Goal: Task Accomplishment & Management: Use online tool/utility

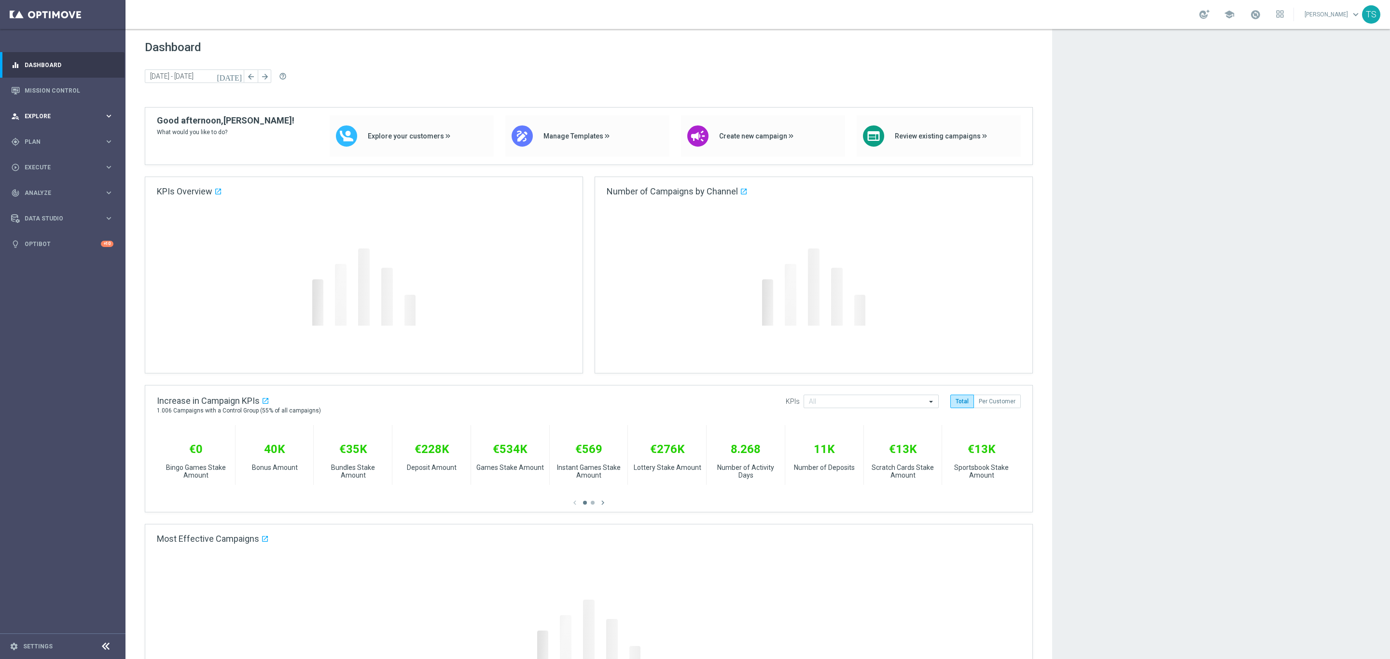
click at [66, 113] on div "person_search Explore keyboard_arrow_right" at bounding box center [62, 116] width 125 height 26
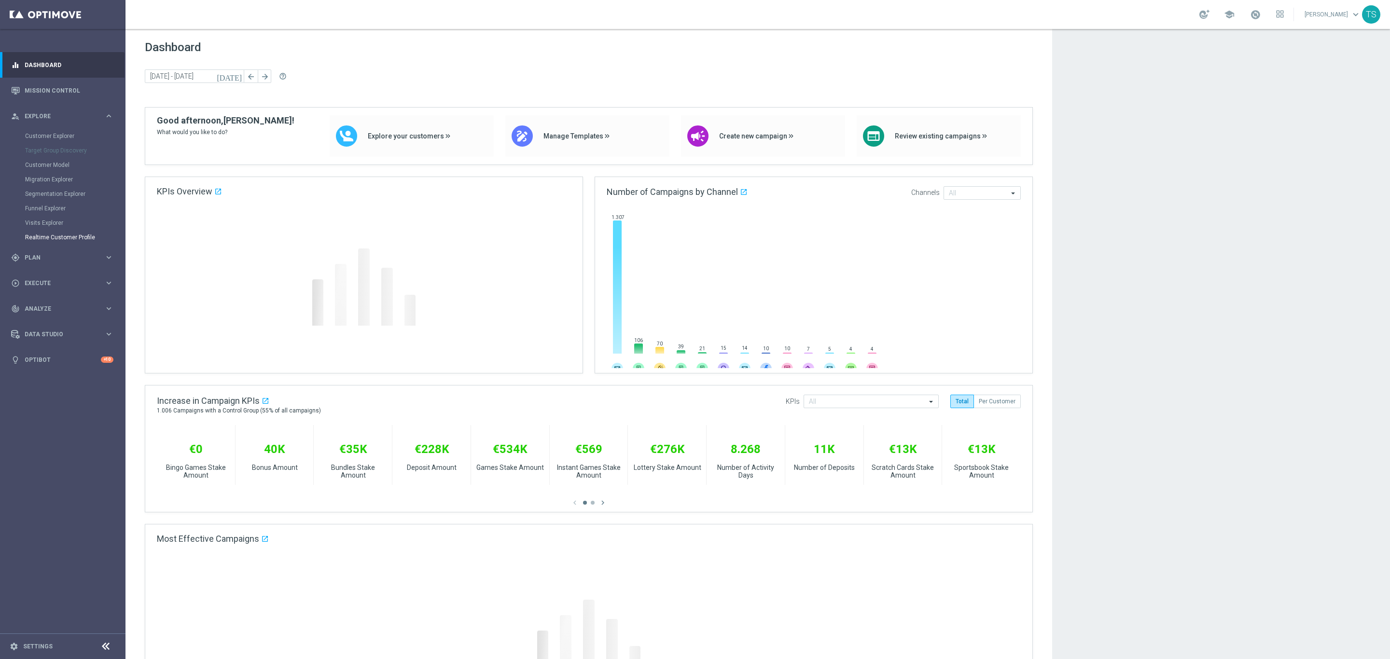
click at [45, 255] on span "Plan" at bounding box center [65, 258] width 80 height 6
click at [110, 253] on icon "keyboard_arrow_right" at bounding box center [108, 257] width 9 height 9
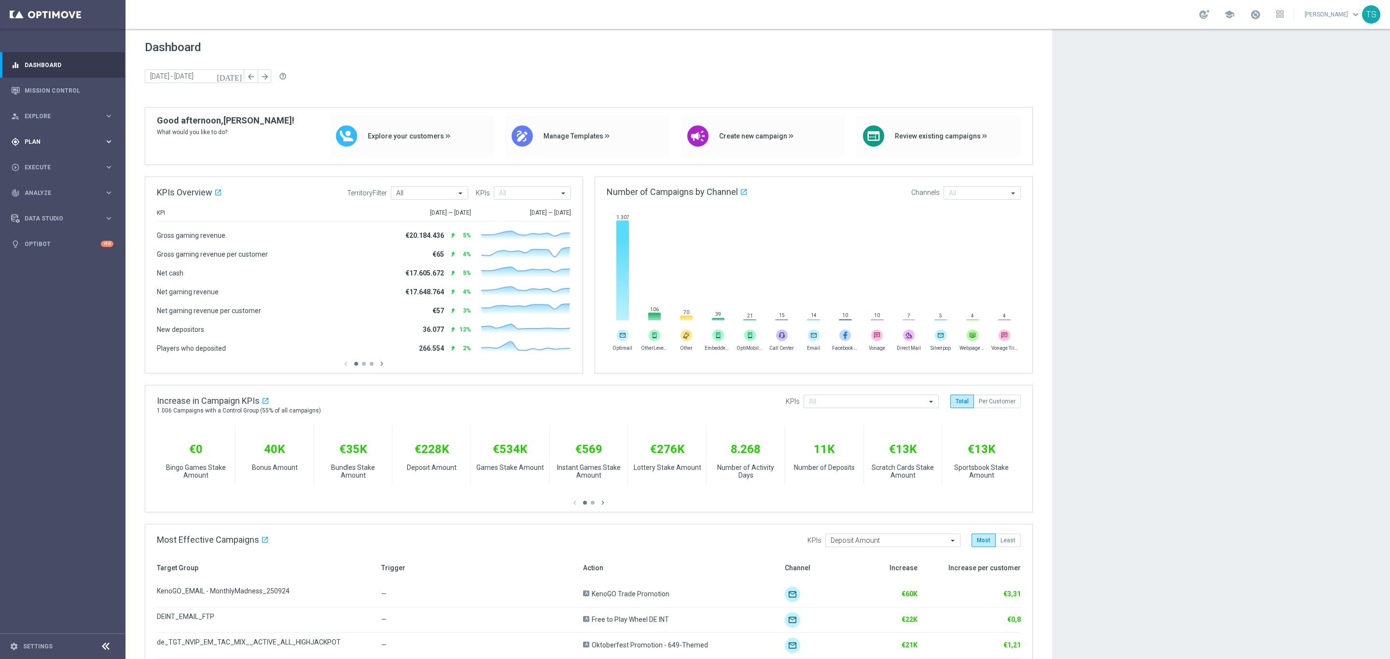
click at [41, 147] on div "gps_fixed Plan keyboard_arrow_right" at bounding box center [62, 142] width 125 height 26
click at [41, 167] on div "Target Groups" at bounding box center [74, 161] width 99 height 14
click at [39, 164] on link "Target Groups" at bounding box center [62, 162] width 75 height 8
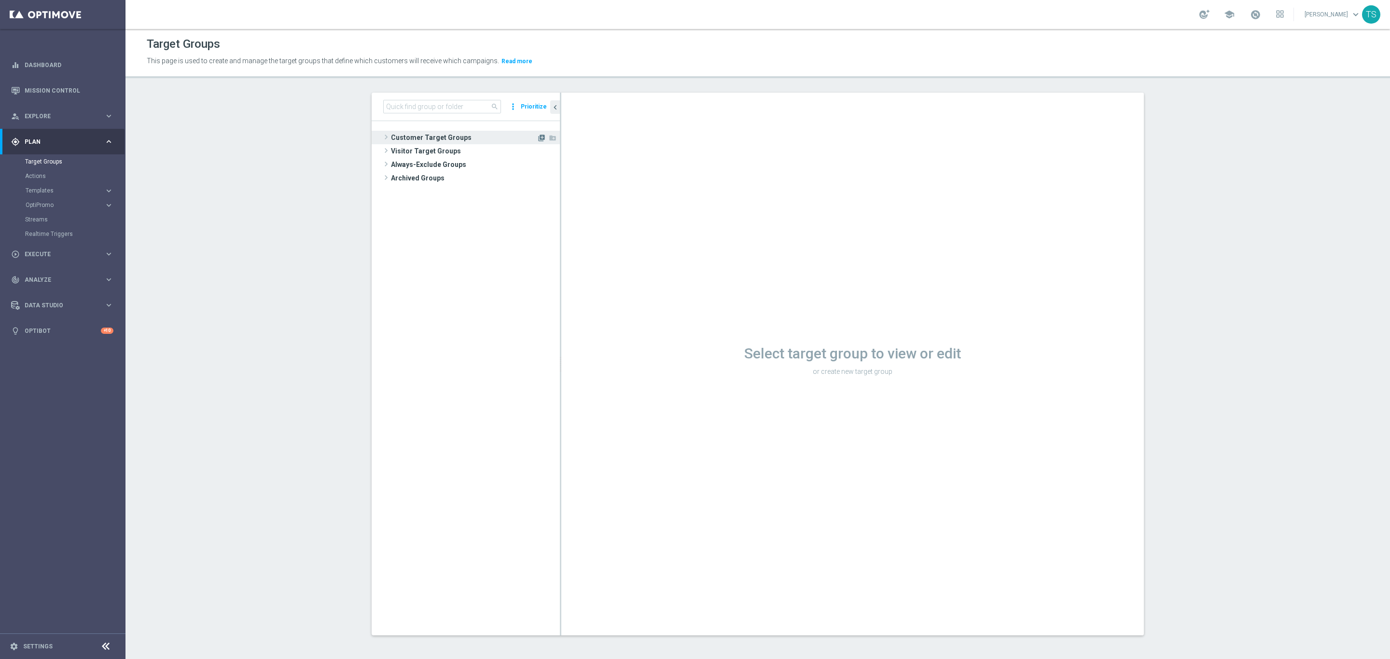
click at [538, 141] on icon "library_add" at bounding box center [542, 138] width 8 height 8
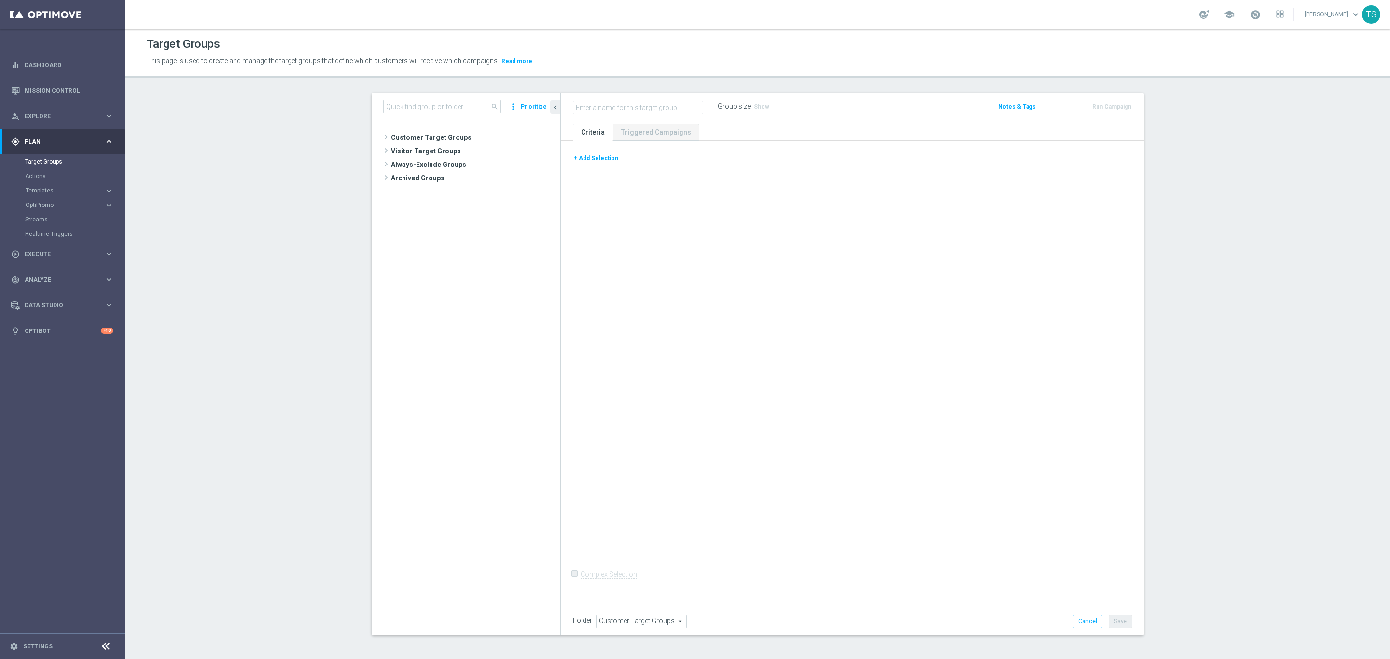
click at [597, 153] on button "+ Add Selection" at bounding box center [596, 158] width 46 height 11
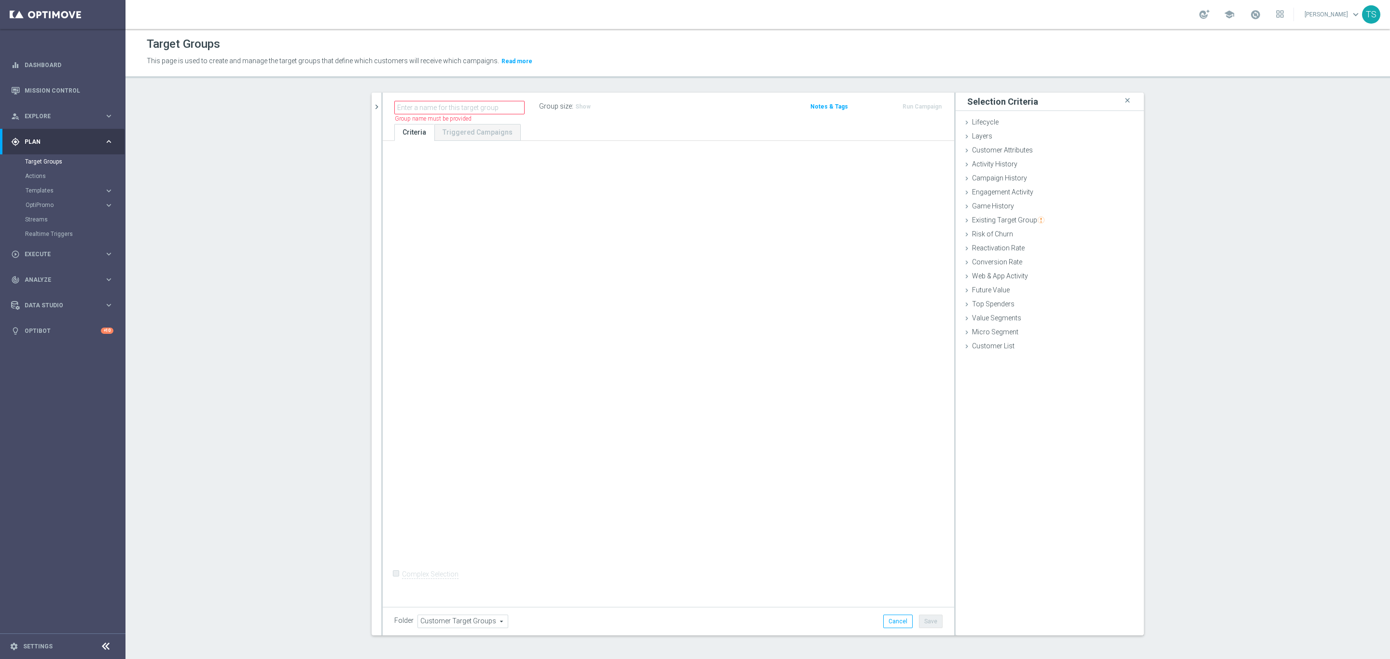
click at [1011, 343] on div "Customer List done" at bounding box center [1050, 347] width 188 height 14
click at [1047, 406] on link "Download example file" at bounding box center [1034, 406] width 62 height 7
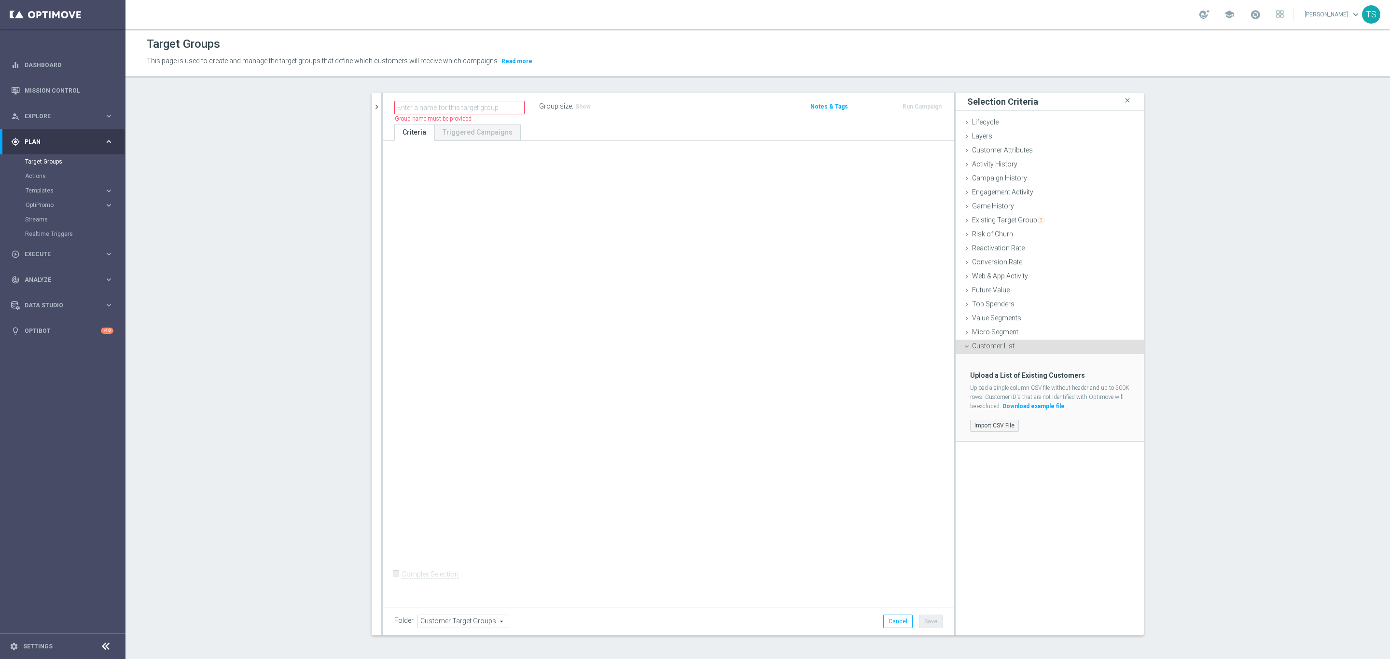
click at [995, 429] on label "Import CSV File" at bounding box center [994, 426] width 49 height 12
click at [0, 0] on input "Import CSV File" at bounding box center [0, 0] width 0 height 0
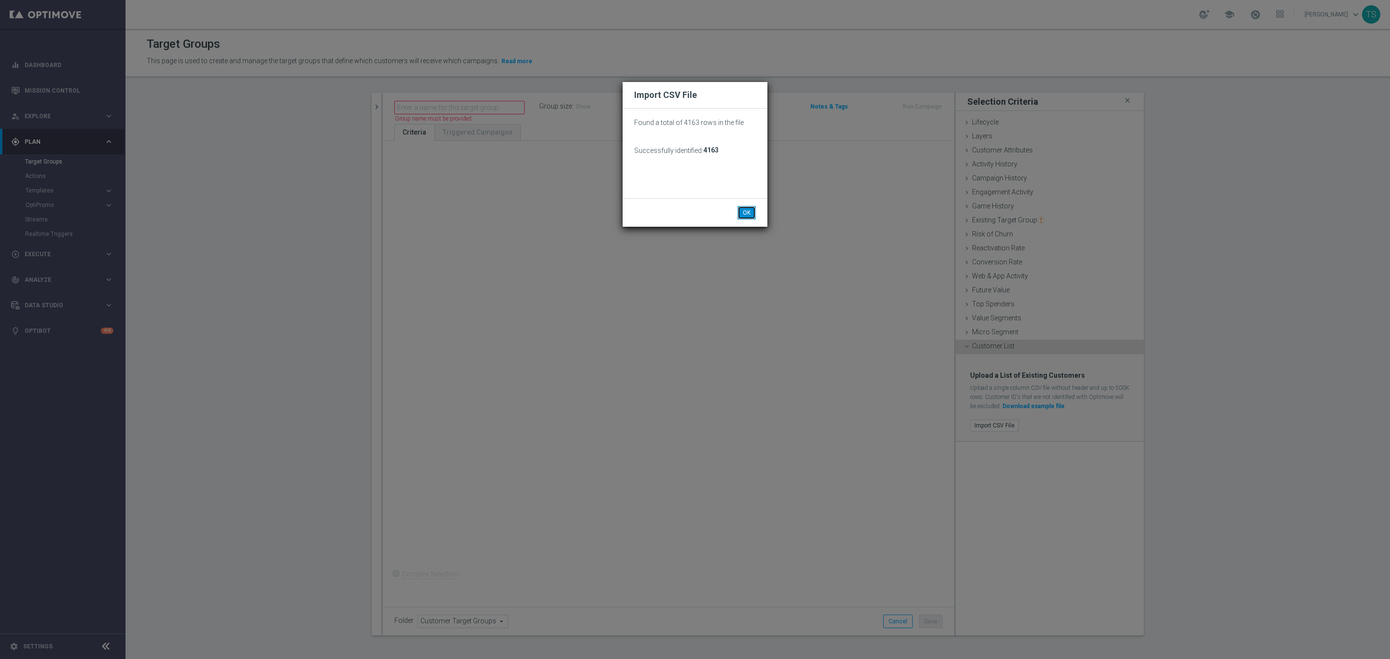
click at [746, 215] on button "OK" at bounding box center [747, 213] width 18 height 14
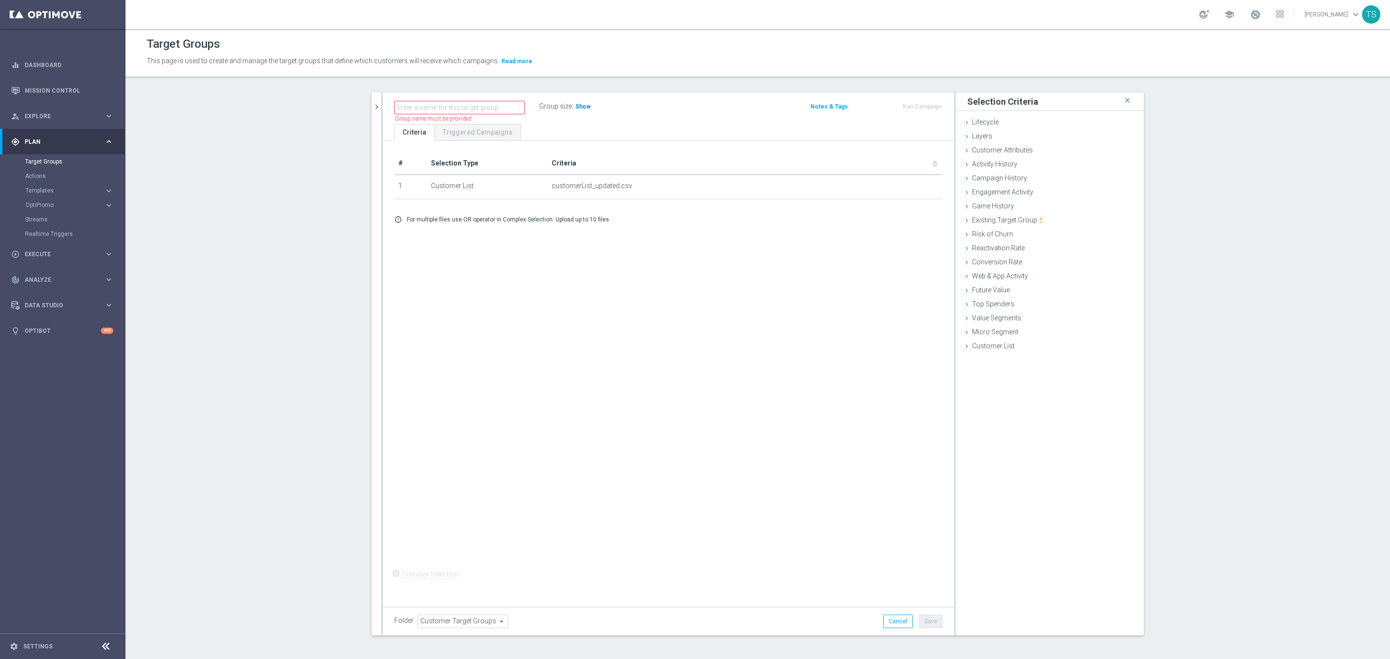
click at [575, 107] on span "Show" at bounding box center [582, 106] width 15 height 7
click at [464, 103] on input "text" at bounding box center [459, 108] width 130 height 14
click at [394, 112] on input "recebeu_ftp" at bounding box center [459, 108] width 130 height 14
type input "sol_br_recebeu_ftp"
click at [639, 121] on div "sol_br_recebeu_ftp Group size : 4,163 Notes & Tags Run Campaign" at bounding box center [669, 108] width 572 height 31
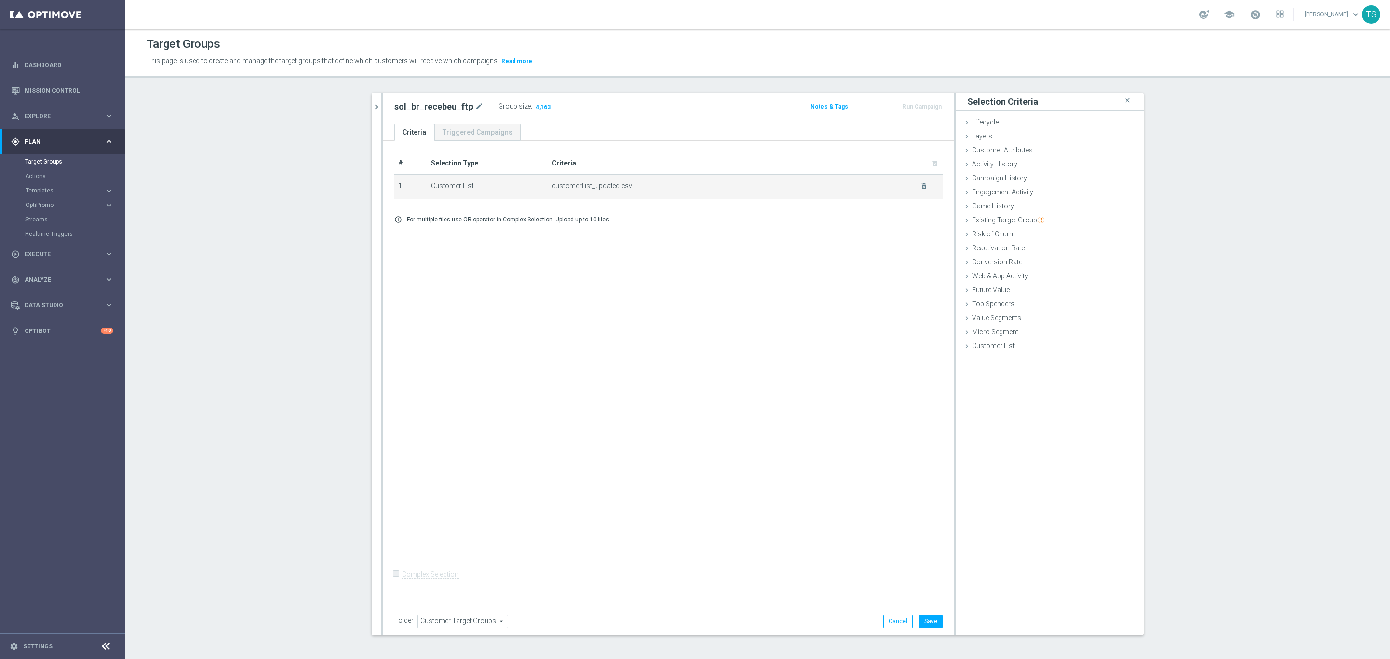
click at [883, 187] on span "customerList_updated.csv" at bounding box center [730, 186] width 356 height 8
click at [928, 621] on button "Save" at bounding box center [931, 622] width 24 height 14
click at [374, 112] on button "chevron_right" at bounding box center [377, 107] width 10 height 28
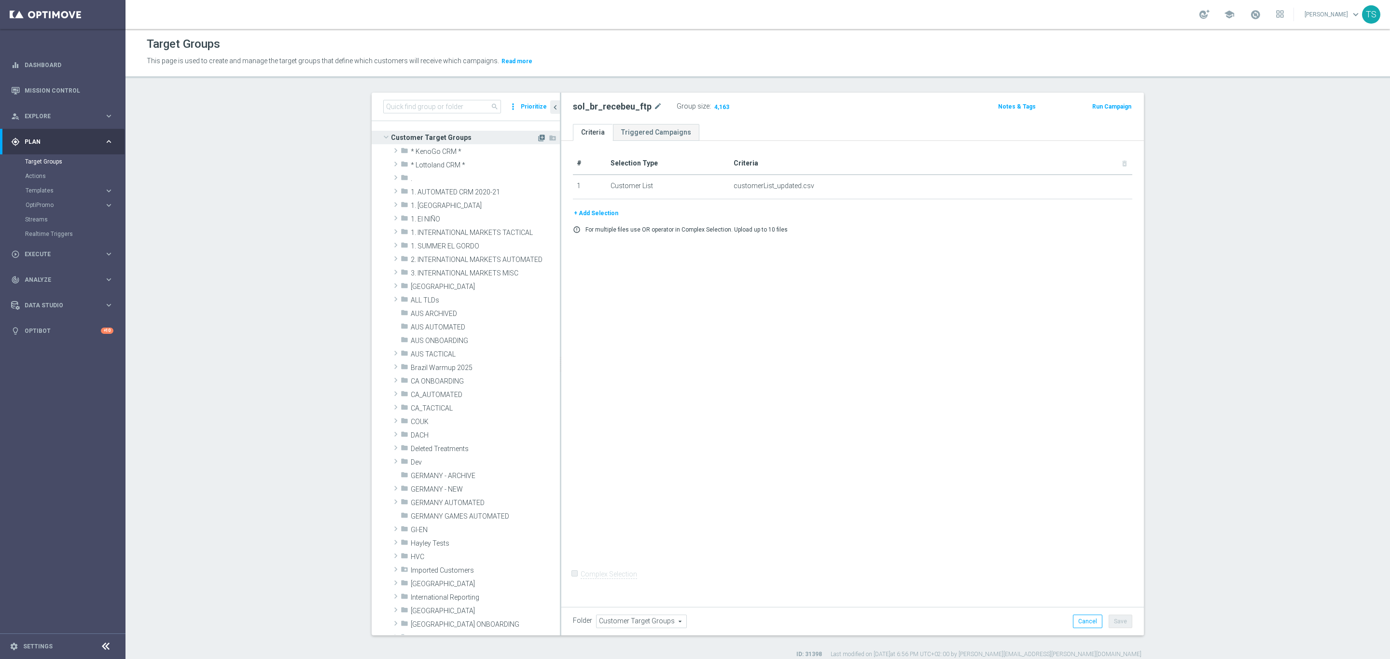
click at [538, 135] on icon "library_add" at bounding box center [542, 138] width 8 height 8
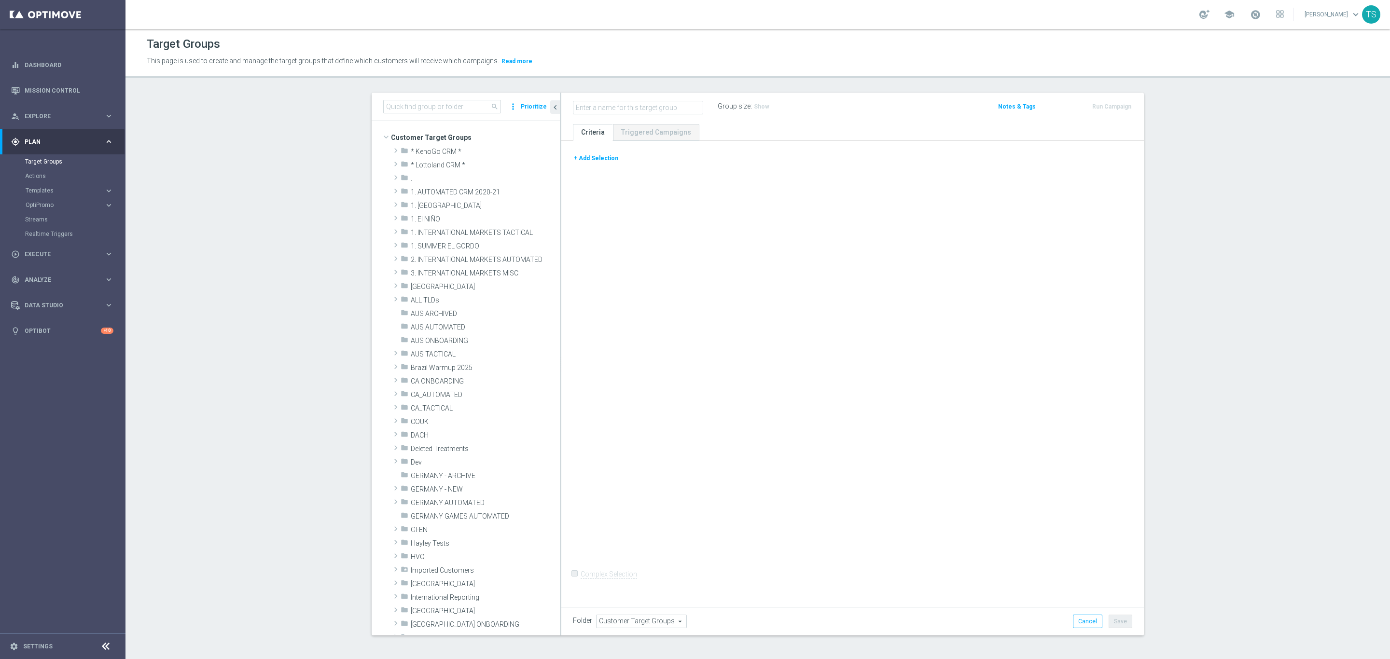
click at [592, 159] on button "+ Add Selection" at bounding box center [596, 158] width 46 height 11
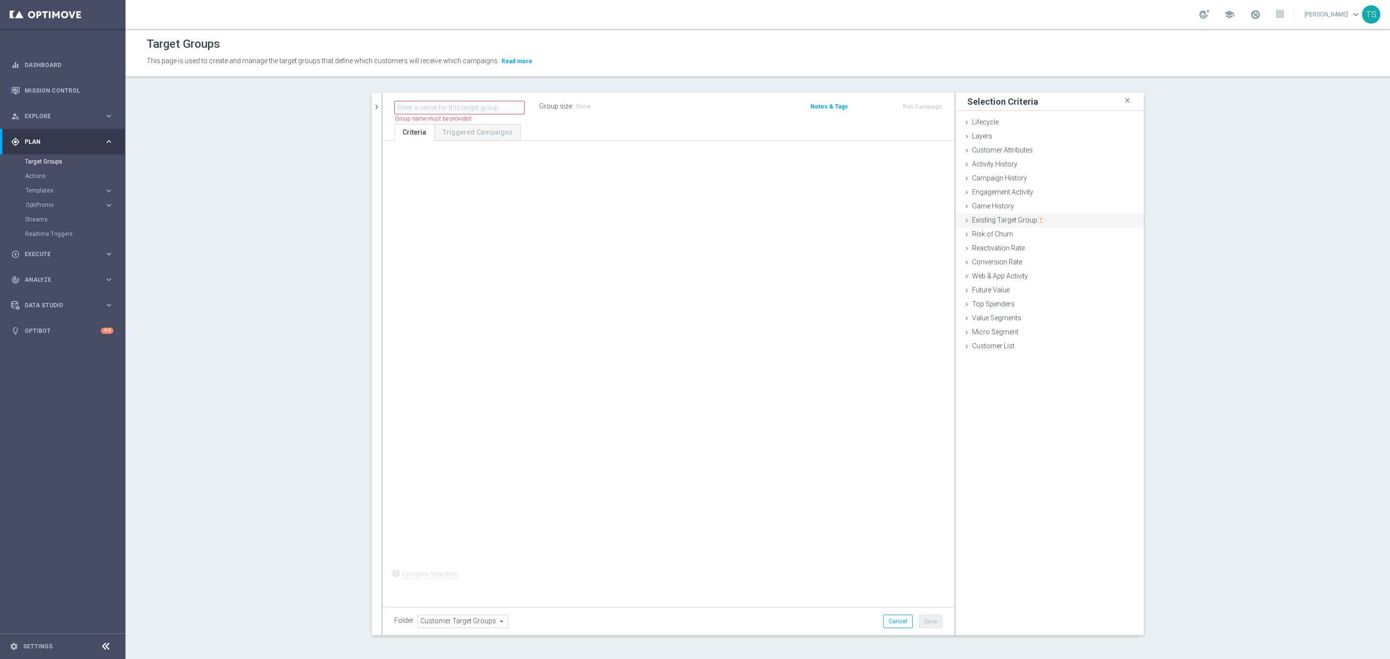
click at [1019, 219] on span "Existing Target Group" at bounding box center [1008, 220] width 72 height 8
click at [1053, 282] on span at bounding box center [1079, 282] width 100 height 13
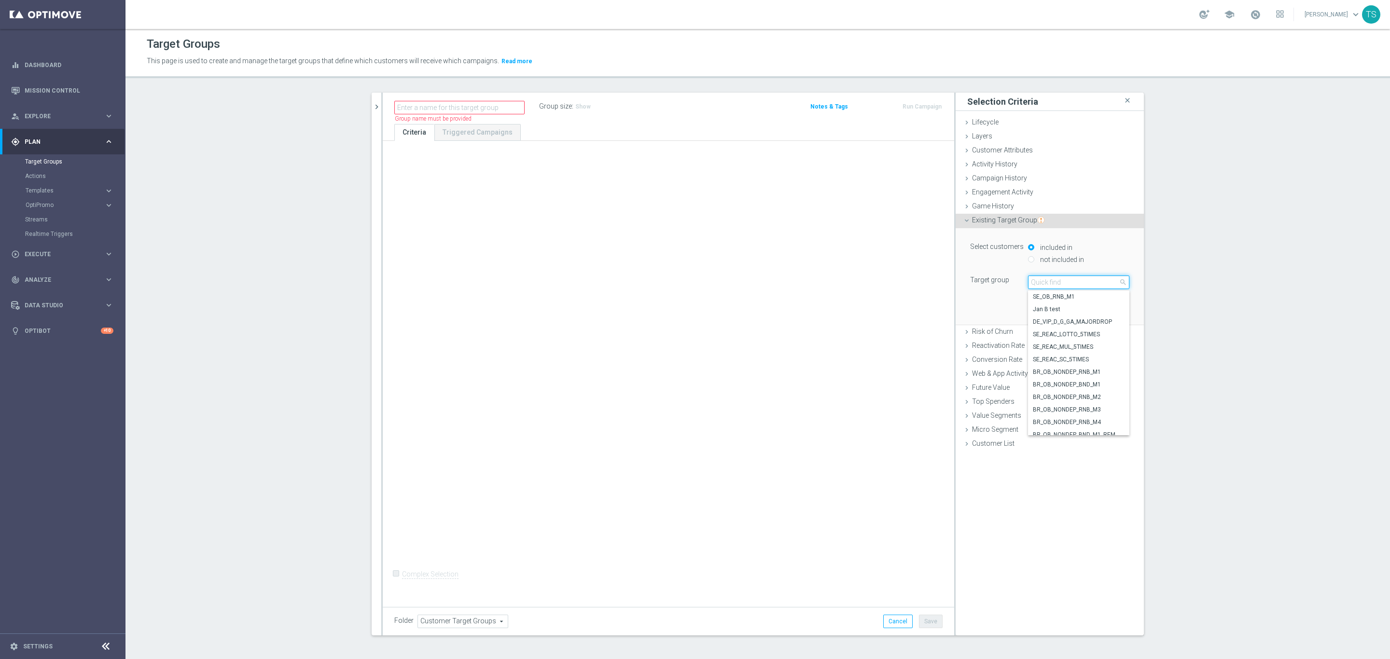
click at [1066, 283] on input "search" at bounding box center [1078, 283] width 101 height 14
type input "sol_br"
click at [1099, 335] on span "SOL_BR_ALL_DEPOSITOR" at bounding box center [1079, 335] width 92 height 8
type input "SOL_BR_ALL_DEPOSITOR"
click at [1114, 310] on button "Add" at bounding box center [1115, 311] width 28 height 14
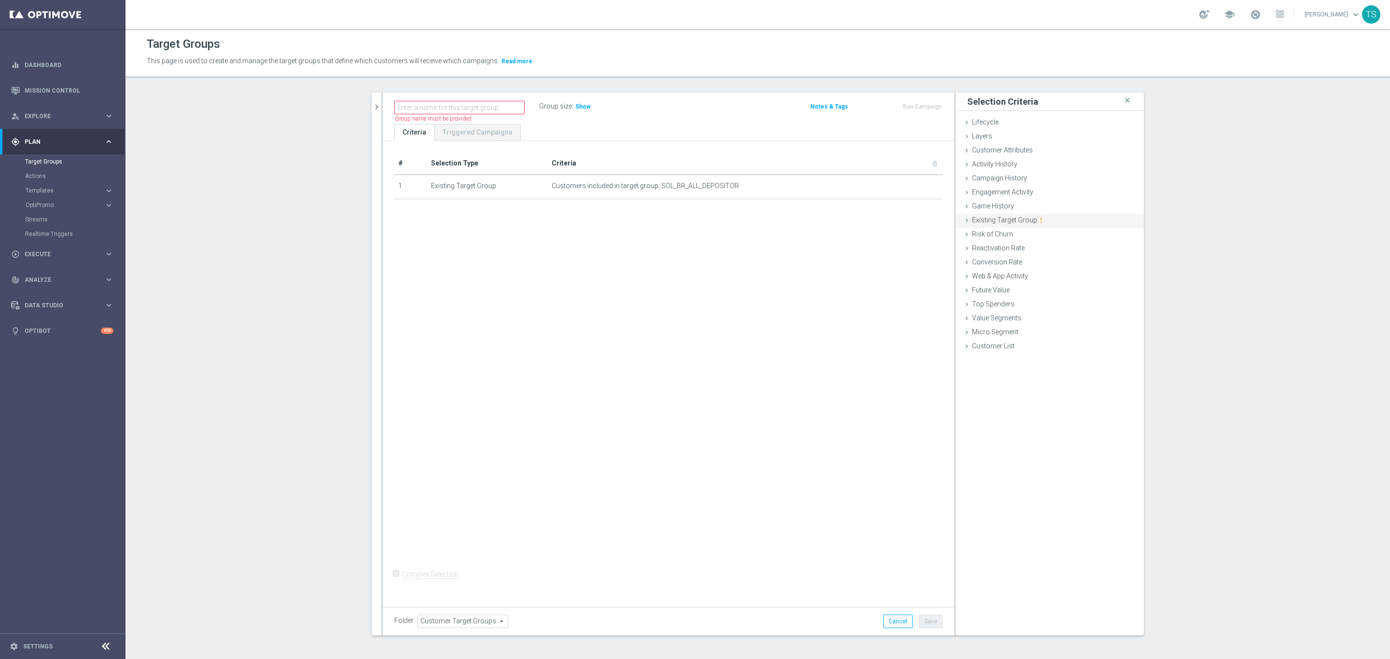
click at [1004, 217] on span "Existing Target Group" at bounding box center [1008, 220] width 72 height 8
click at [1052, 261] on label "not included in" at bounding box center [1061, 259] width 46 height 9
click at [1035, 261] on input "not included in" at bounding box center [1031, 259] width 6 height 6
radio input "true"
click at [1052, 284] on span at bounding box center [1079, 282] width 100 height 13
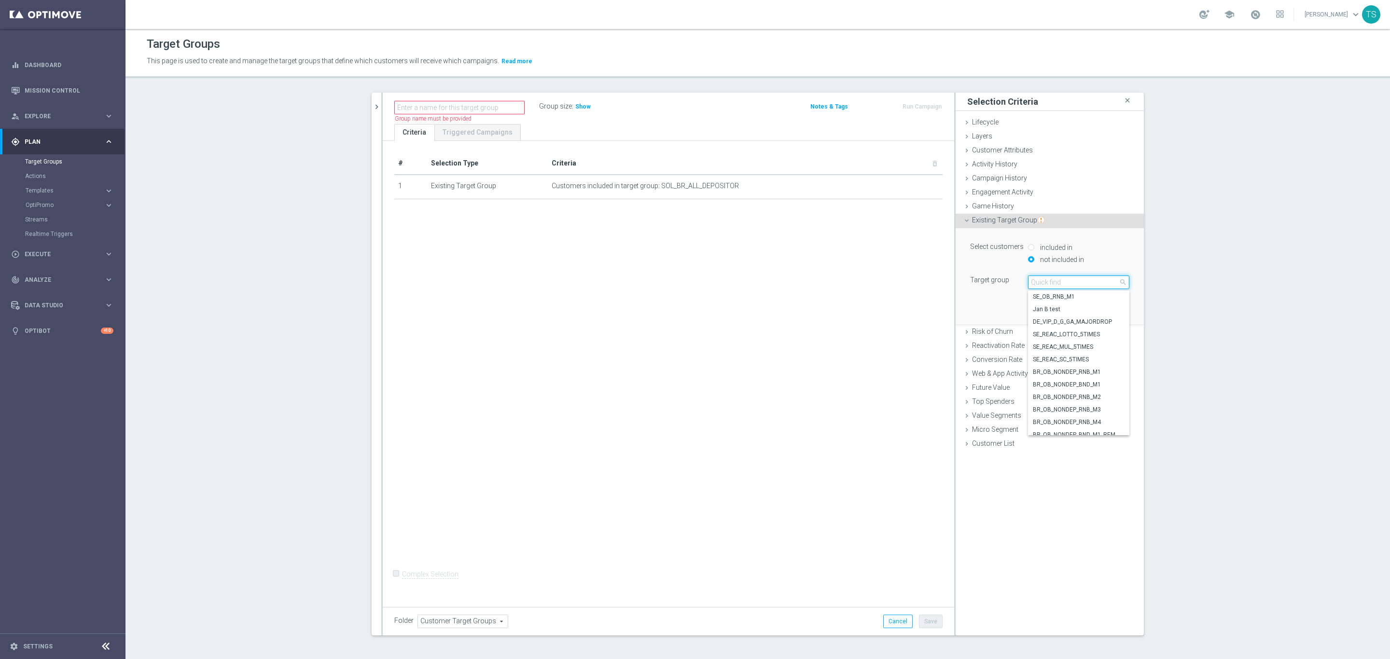
click at [1056, 284] on input "search" at bounding box center [1078, 283] width 101 height 14
type input "sol_br"
click at [1079, 397] on span "sol_br_recebeu_ftp" at bounding box center [1079, 397] width 92 height 8
type input "sol_br_recebeu_ftp"
click at [1114, 313] on button "Add" at bounding box center [1115, 311] width 28 height 14
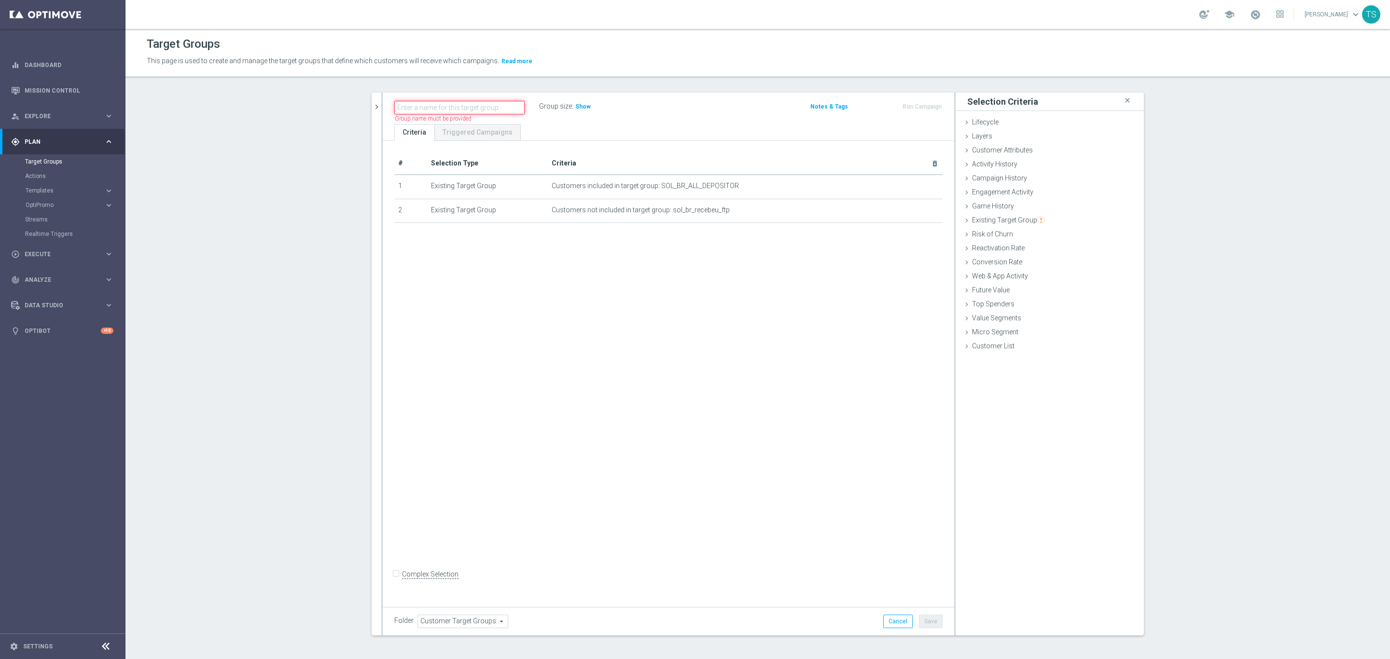
click at [499, 105] on input "text" at bounding box center [459, 108] width 130 height 14
type input "SOL_BR_20252609"
click at [569, 313] on div "# Selection Type Criteria delete_forever 1 Existing Target Group Customers incl…" at bounding box center [669, 372] width 572 height 462
click at [535, 109] on span "Show" at bounding box center [539, 106] width 15 height 7
click at [930, 623] on button "Save" at bounding box center [931, 622] width 24 height 14
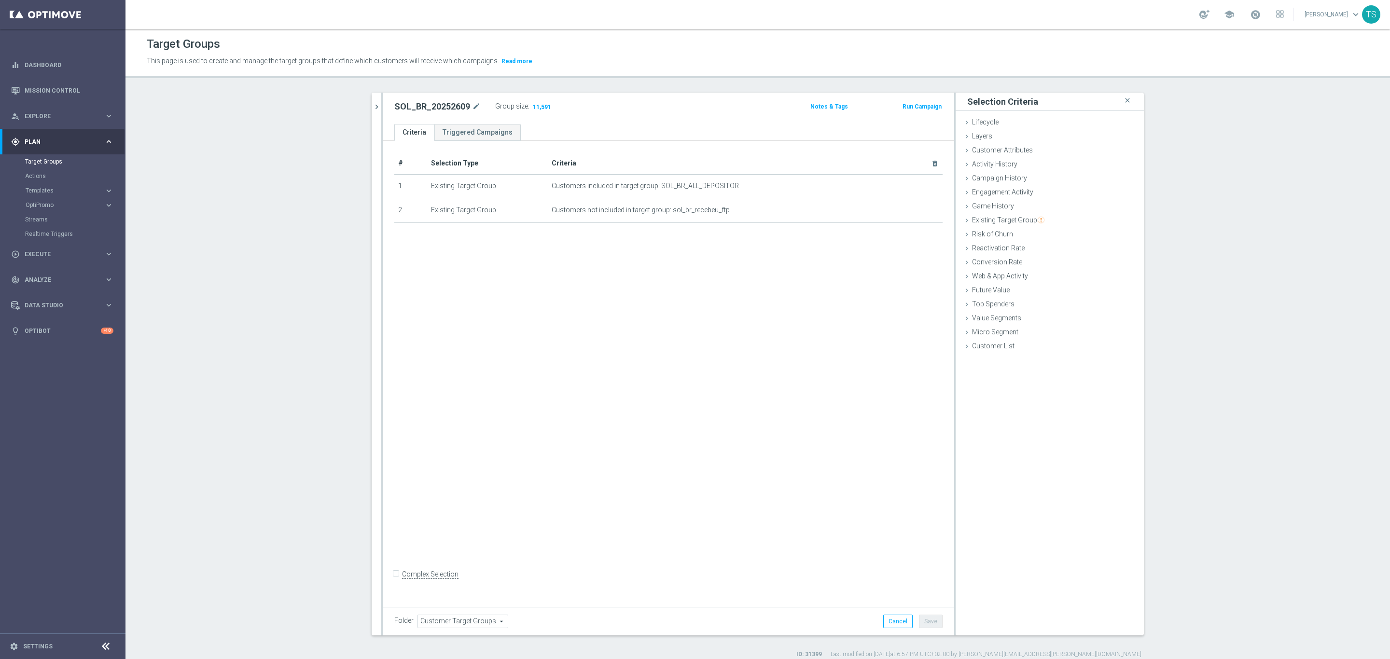
click at [926, 108] on button "Run Campaign" at bounding box center [922, 106] width 41 height 11
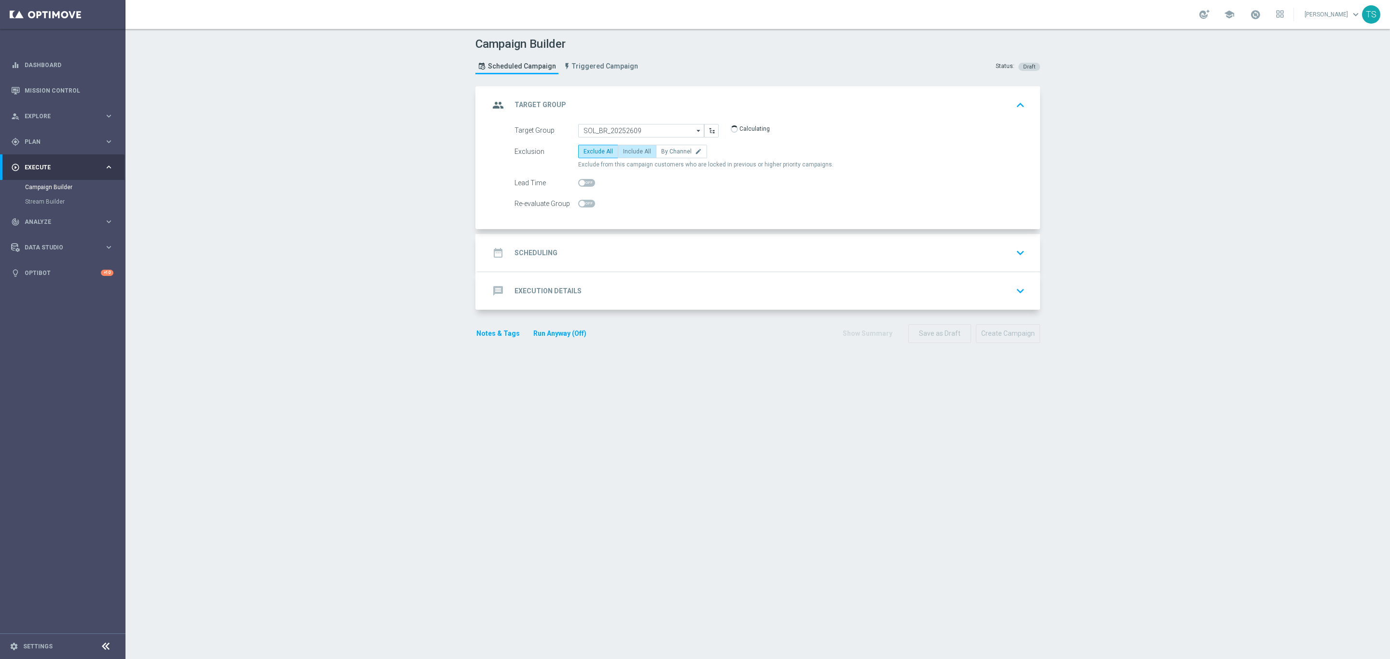
click at [631, 157] on label "Include All" at bounding box center [637, 152] width 39 height 14
click at [630, 156] on input "Include All" at bounding box center [626, 153] width 6 height 6
radio input "true"
click at [1013, 262] on button "keyboard_arrow_down" at bounding box center [1020, 253] width 16 height 18
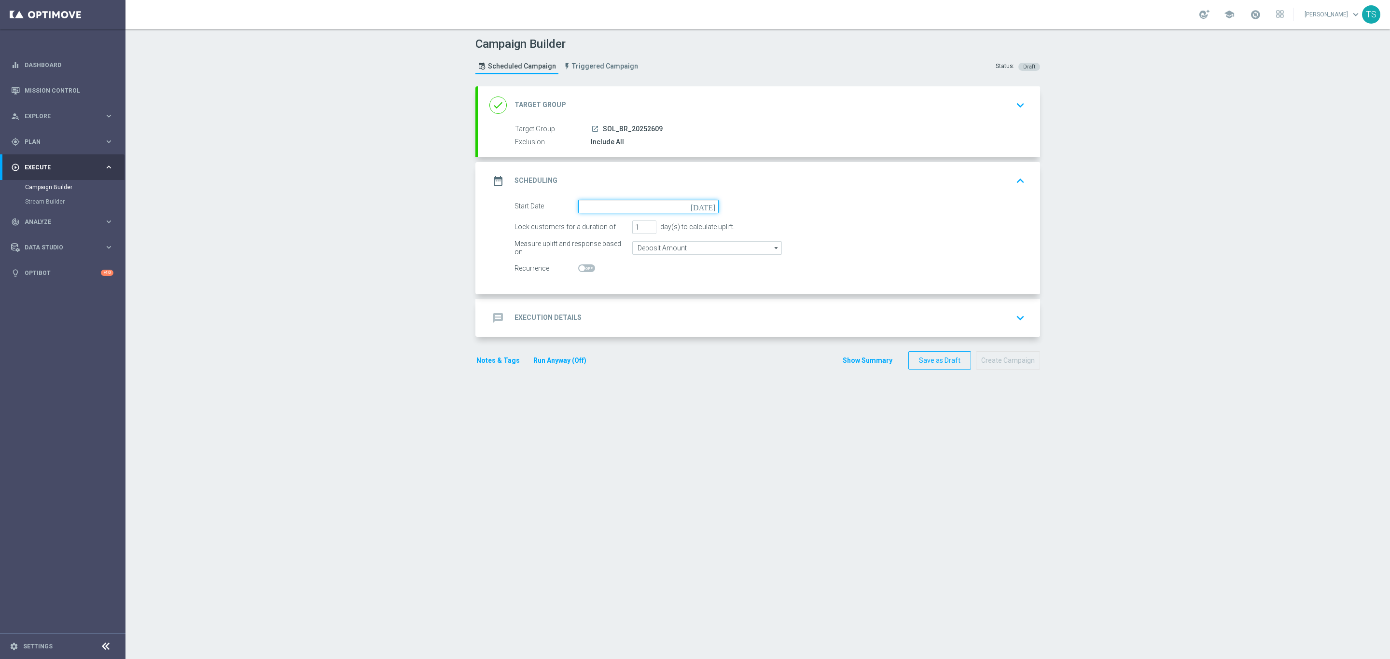
click at [701, 206] on input at bounding box center [648, 207] width 140 height 14
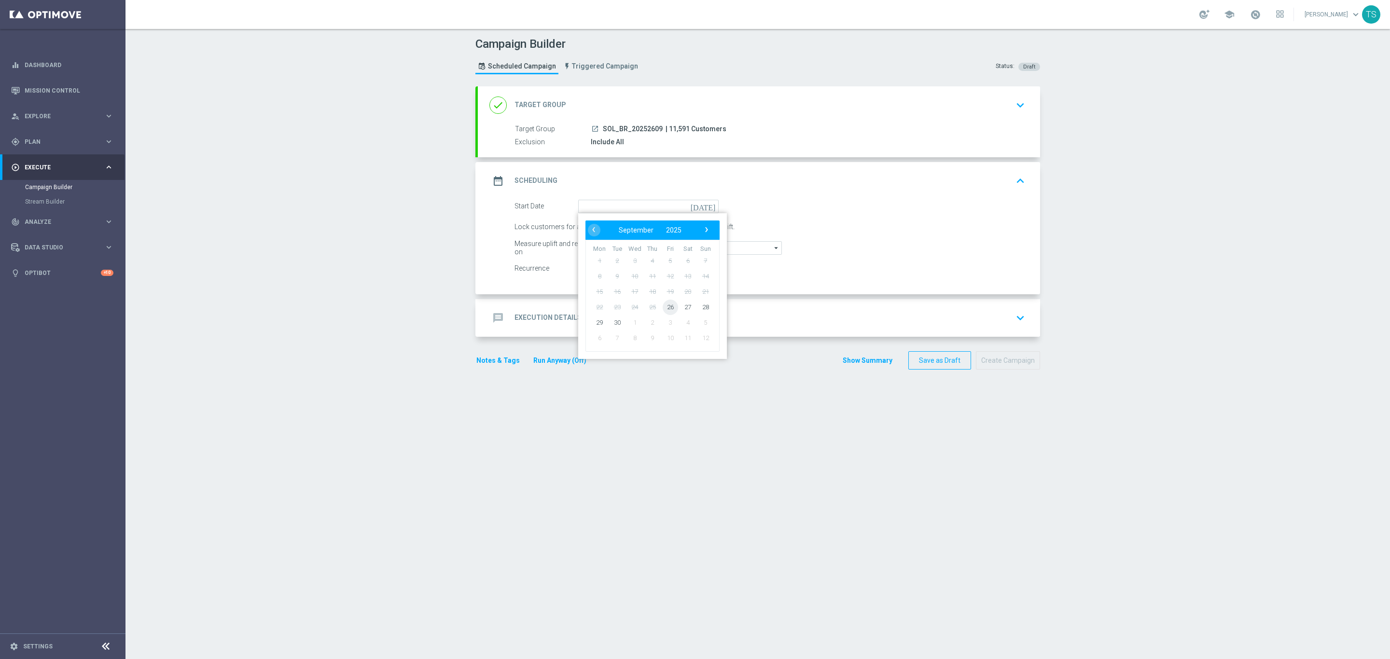
click at [663, 306] on span "26" at bounding box center [670, 306] width 15 height 15
type input "[DATE]"
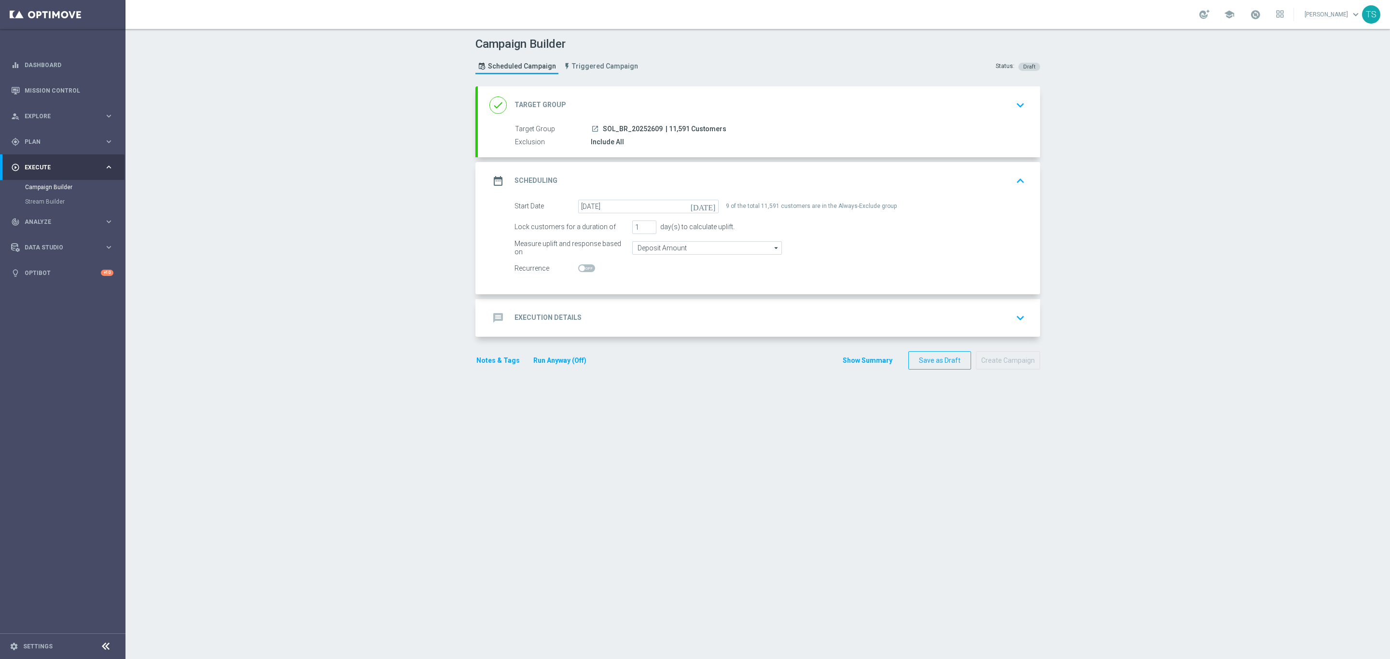
click at [1017, 316] on icon "keyboard_arrow_down" at bounding box center [1020, 318] width 14 height 14
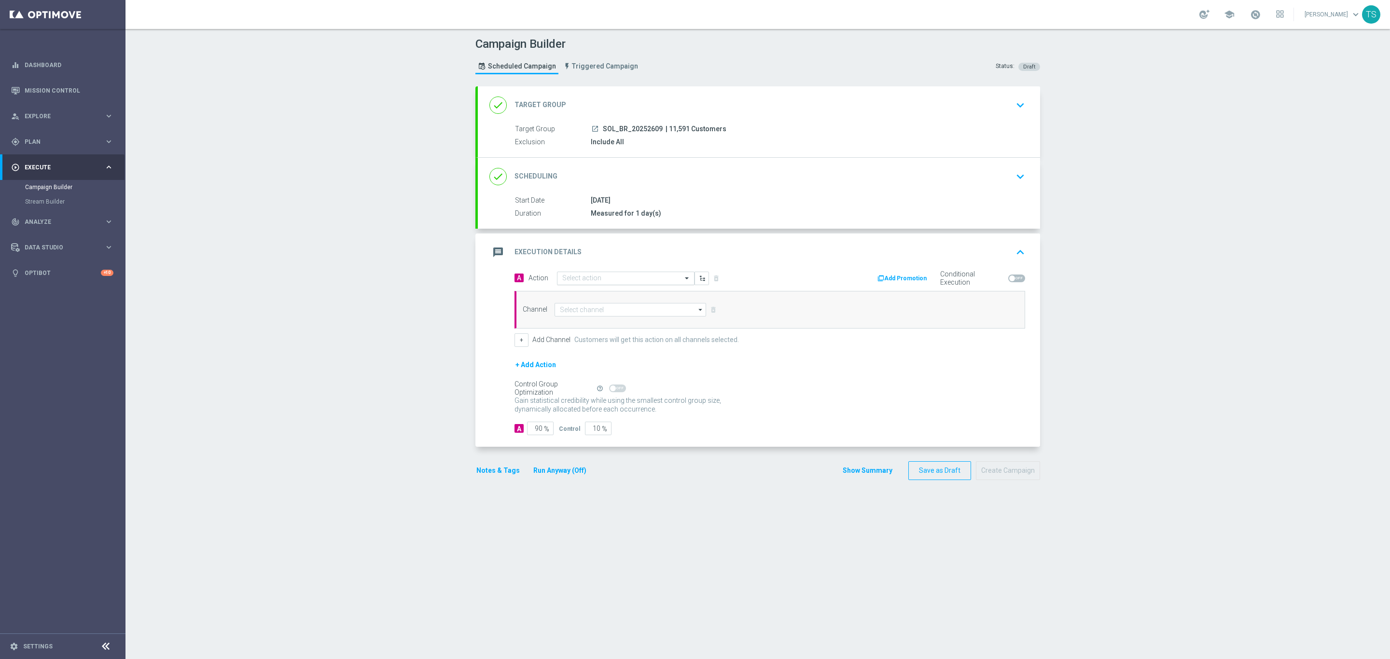
click at [682, 282] on span at bounding box center [688, 278] width 12 height 8
type input "F"
type input "WHEEL"
click at [654, 345] on label "BR_CAS__FTPWHEEL__ALL_EMA_TAC_GM" at bounding box center [617, 343] width 111 height 8
click at [649, 318] on div "Channel arrow_drop_down Show Selected 0 of 26 Silverpop" at bounding box center [770, 310] width 511 height 38
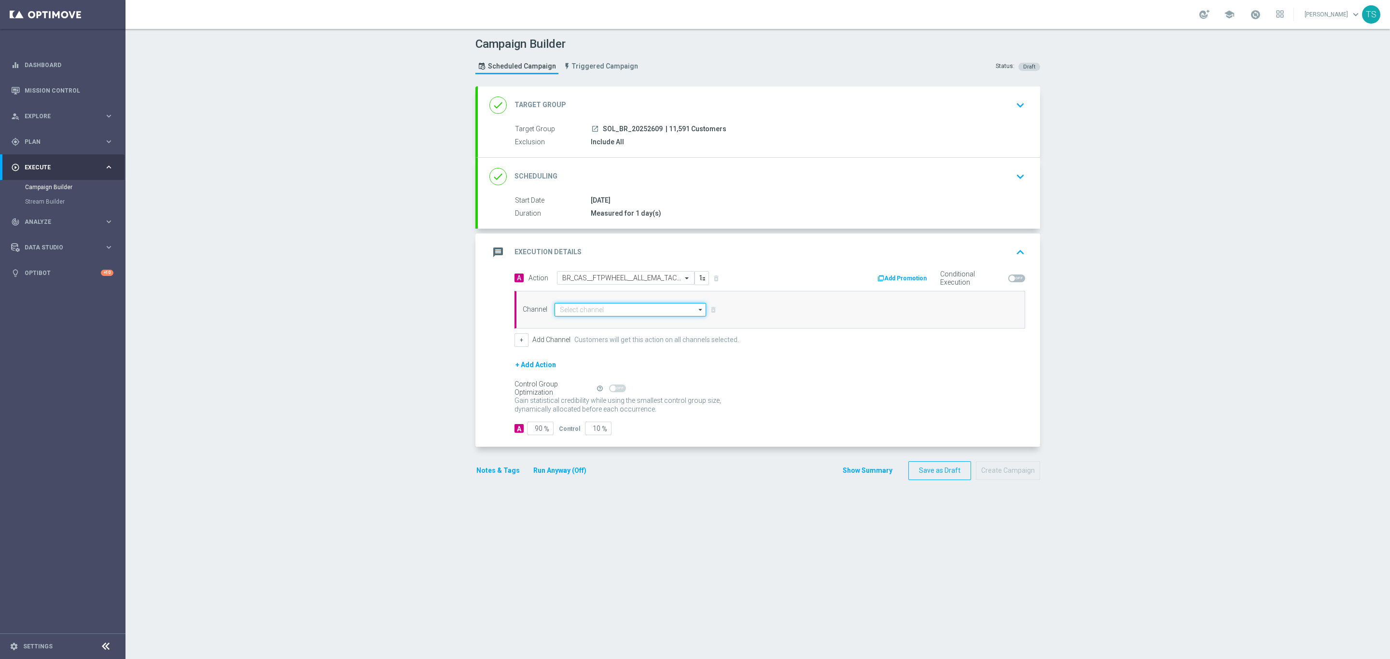
click at [651, 313] on input at bounding box center [631, 310] width 152 height 14
click at [641, 358] on div "Optimail" at bounding box center [626, 353] width 143 height 14
type input "Optimail"
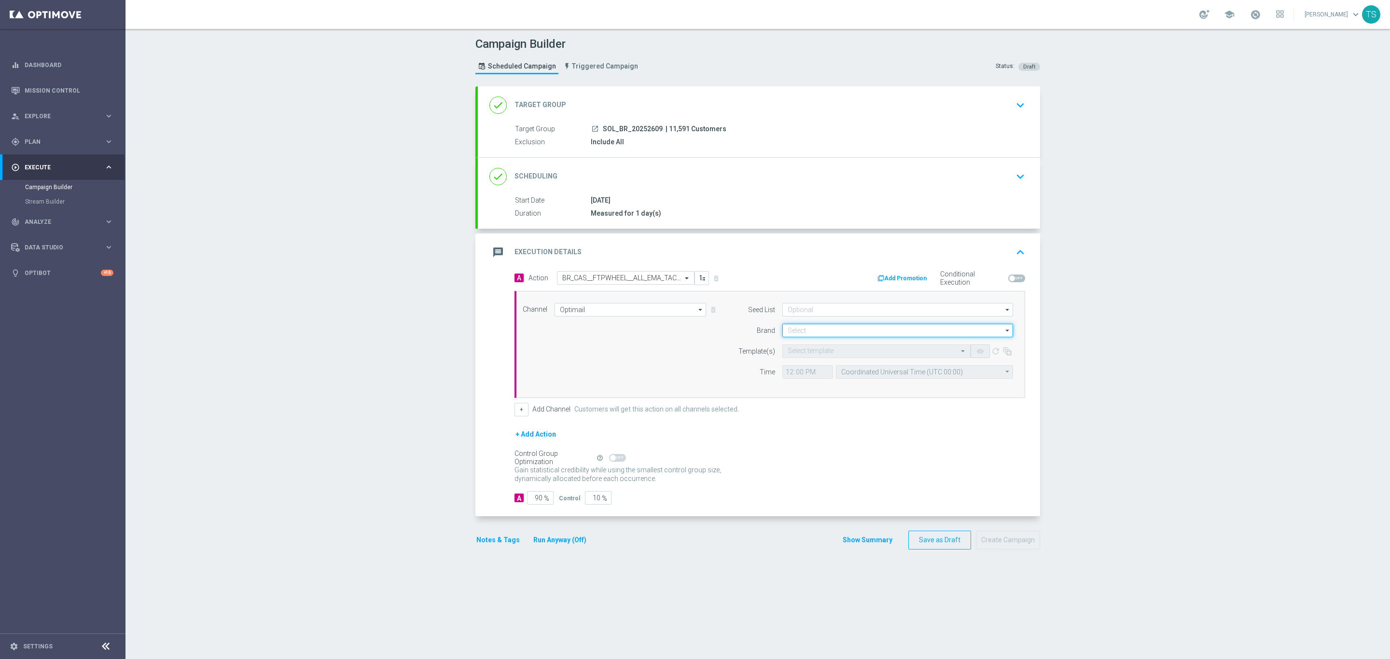
drag, startPoint x: 834, startPoint y: 336, endPoint x: 834, endPoint y: 331, distance: 5.3
click at [834, 335] on input at bounding box center [898, 331] width 231 height 14
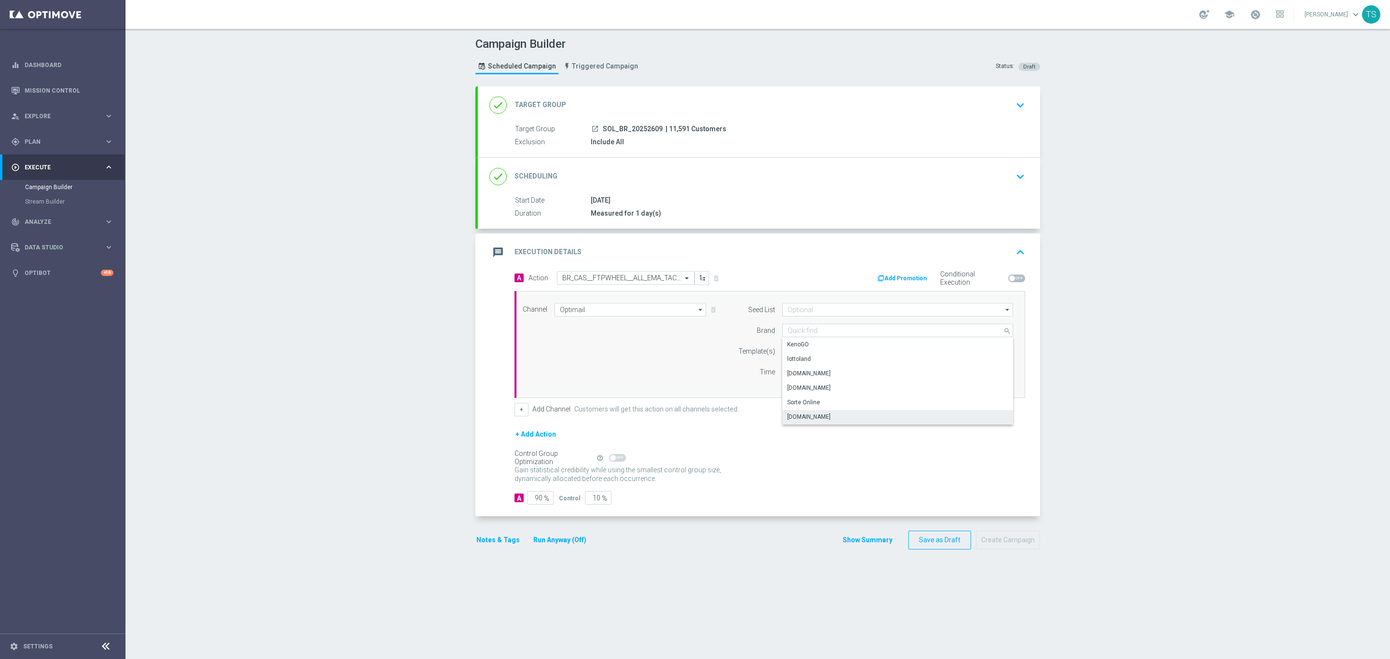
click at [839, 419] on div "[DOMAIN_NAME]" at bounding box center [898, 417] width 231 height 14
type input "[DOMAIN_NAME]"
click at [836, 352] on input "text" at bounding box center [867, 352] width 158 height 8
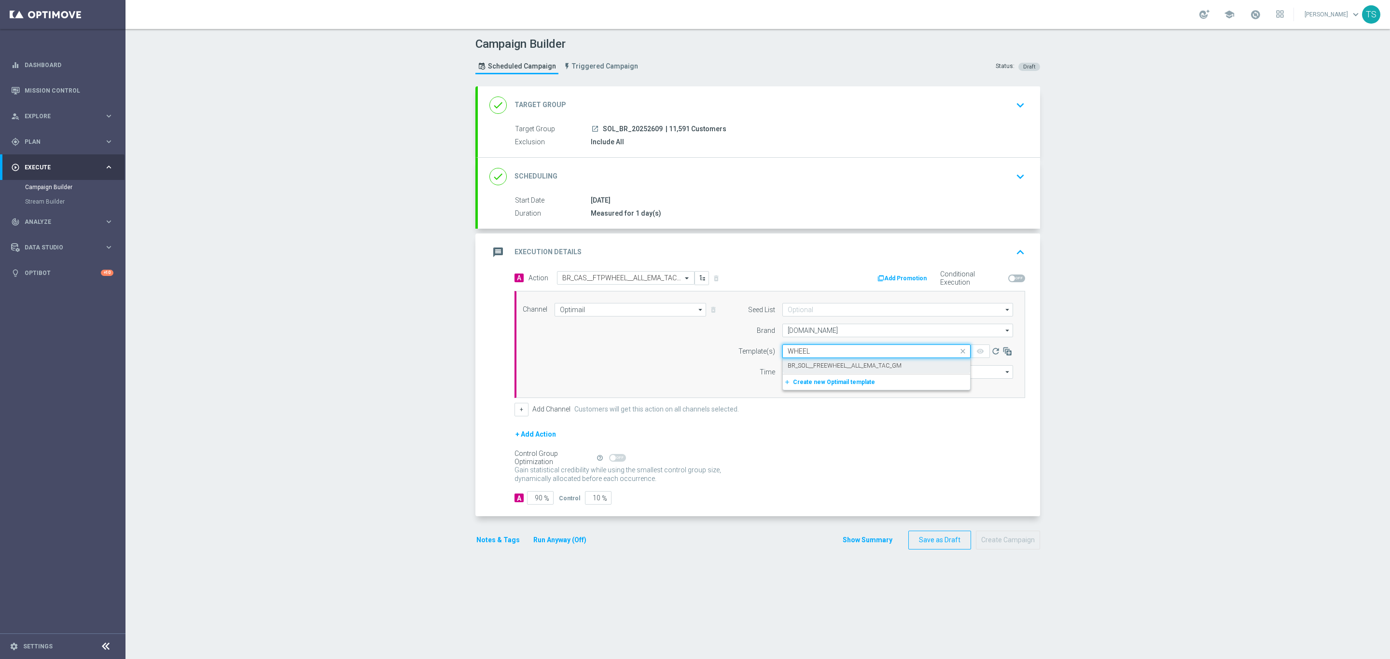
click at [848, 369] on label "BR_SOL__FREEWHEEL__ALL_EMA_TAC_GM" at bounding box center [845, 366] width 114 height 8
type input "WHEEL"
click at [816, 375] on input "12:00" at bounding box center [808, 372] width 51 height 14
type input "14:42"
click at [880, 440] on div "+ Add Action" at bounding box center [770, 441] width 511 height 24
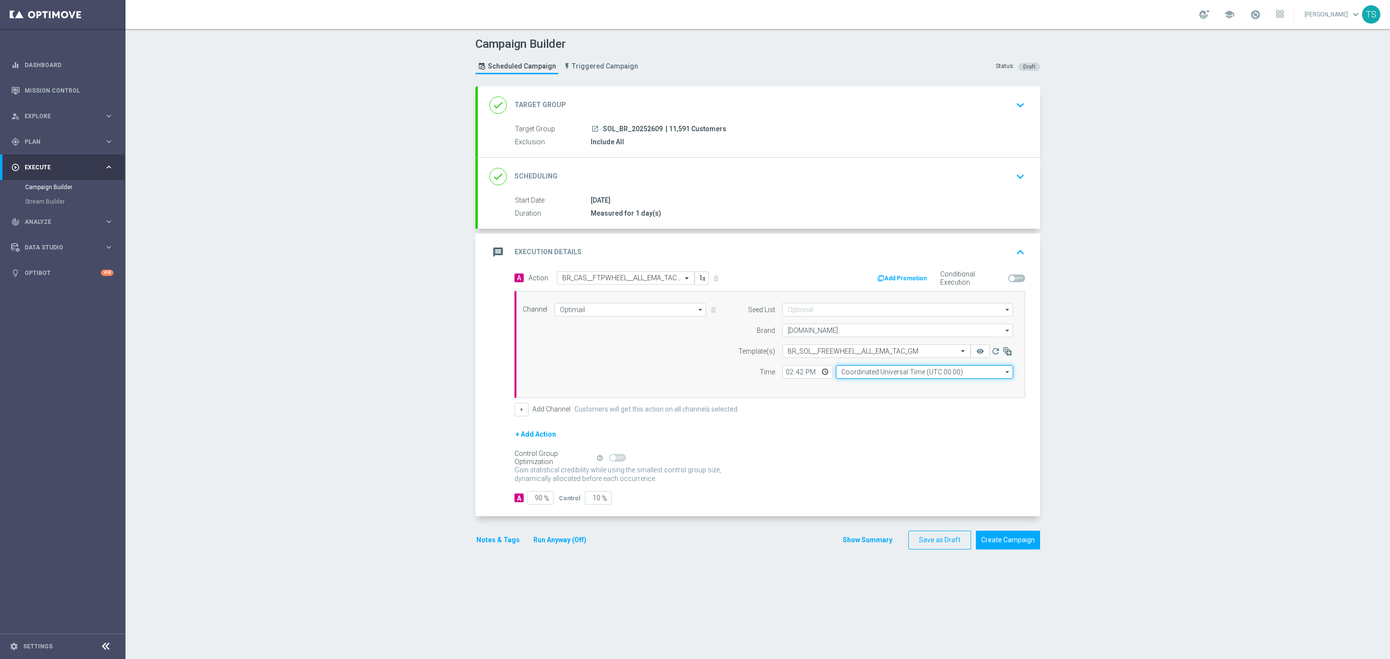
click at [923, 379] on input "Coordinated Universal Time (UTC 00:00)" at bounding box center [924, 372] width 177 height 14
click at [891, 391] on div "Brasilia Standard Time ([GEOGRAPHIC_DATA]) (UTC -03:00)" at bounding box center [919, 386] width 156 height 9
type input "Brasilia Standard Time ([GEOGRAPHIC_DATA]) (UTC -03:00)"
click at [519, 410] on button "+" at bounding box center [522, 410] width 14 height 14
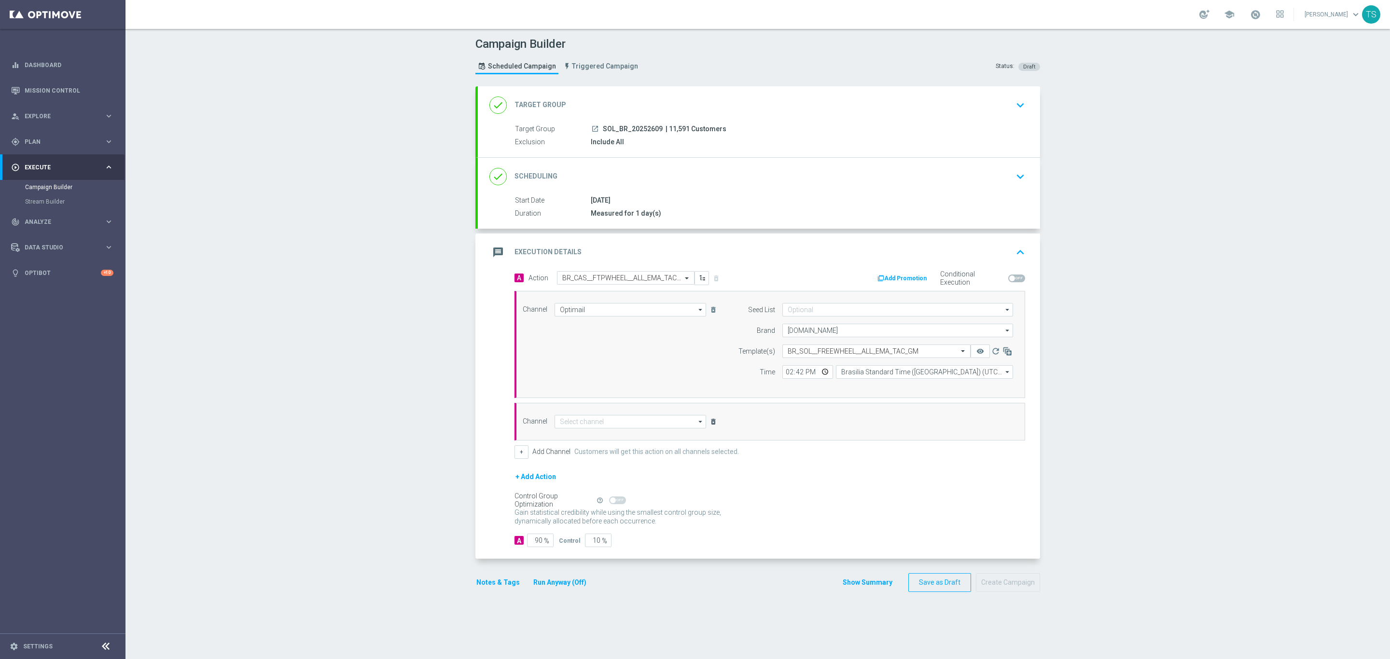
click at [710, 423] on icon "delete_forever" at bounding box center [714, 422] width 8 height 8
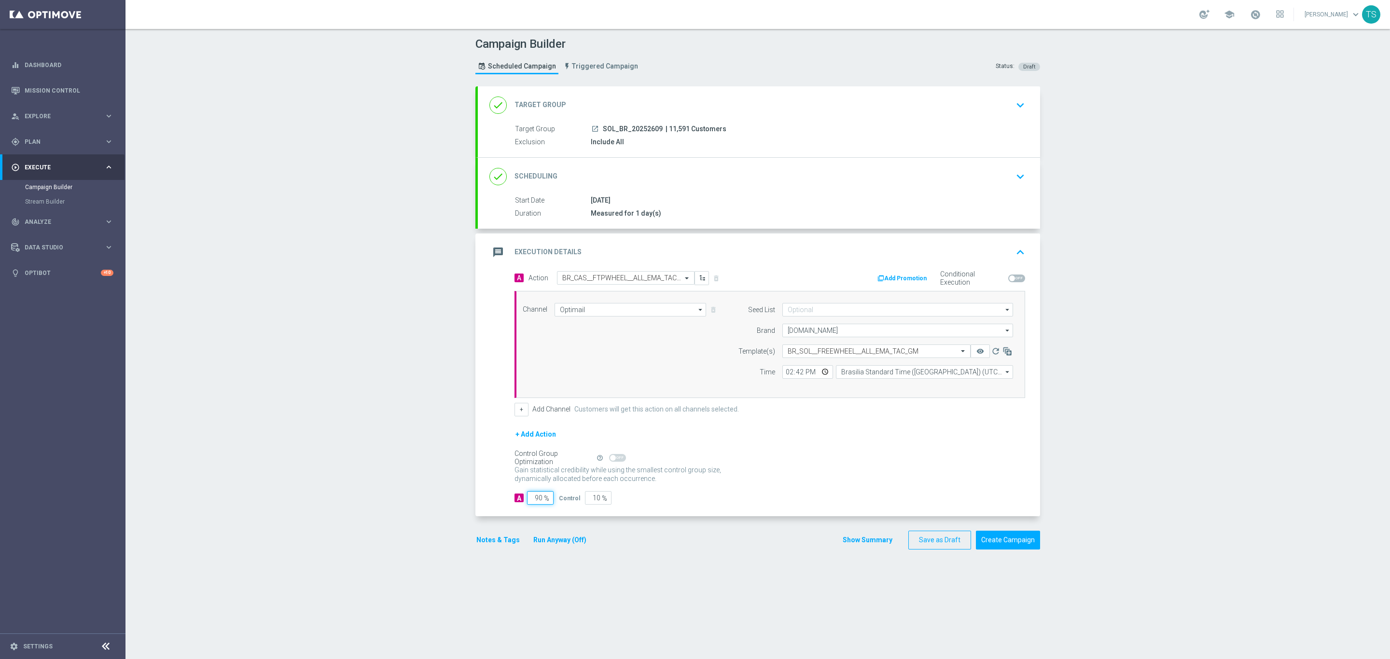
drag, startPoint x: 531, startPoint y: 502, endPoint x: 571, endPoint y: 503, distance: 40.1
click at [571, 503] on div "A 90 % Control 10 %" at bounding box center [770, 498] width 511 height 14
type input "10"
type input "90"
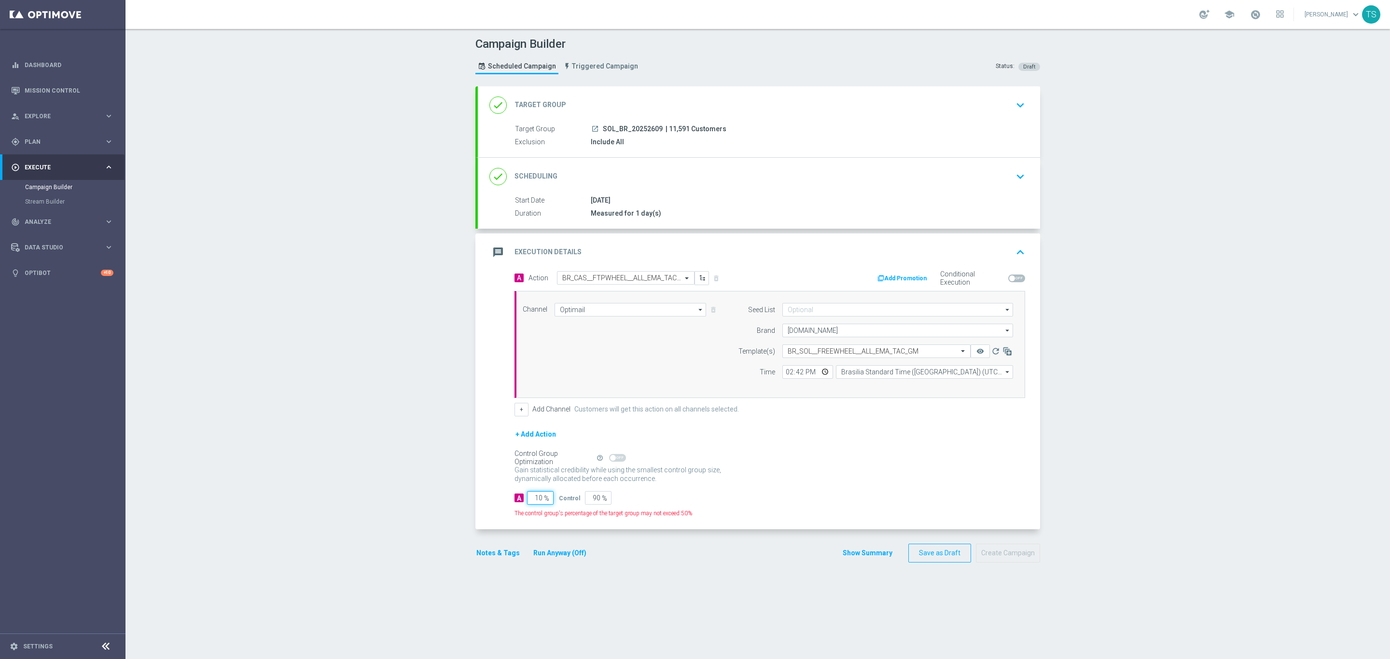
type input "100"
type input "0"
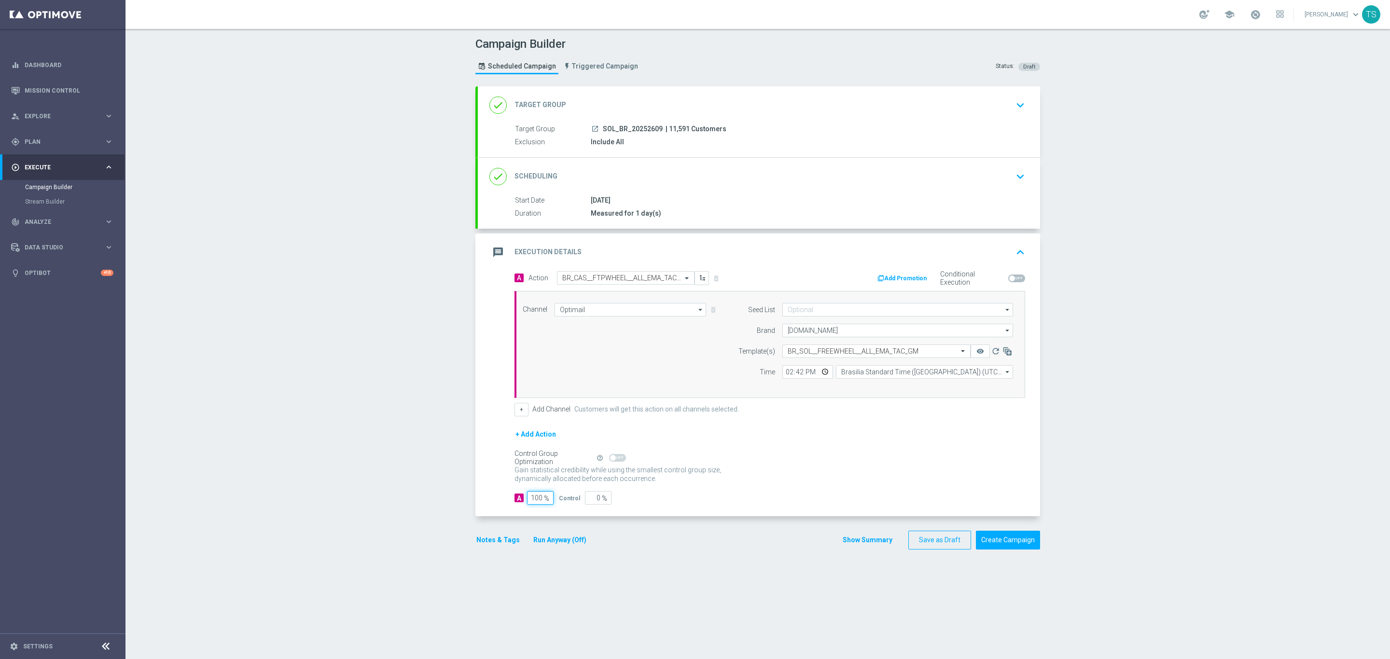
type input "100"
click at [879, 484] on div "Gain statistical credibility while using the smallest control group size, dynam…" at bounding box center [770, 474] width 511 height 23
click at [1000, 545] on button "Create Campaign" at bounding box center [1008, 540] width 64 height 19
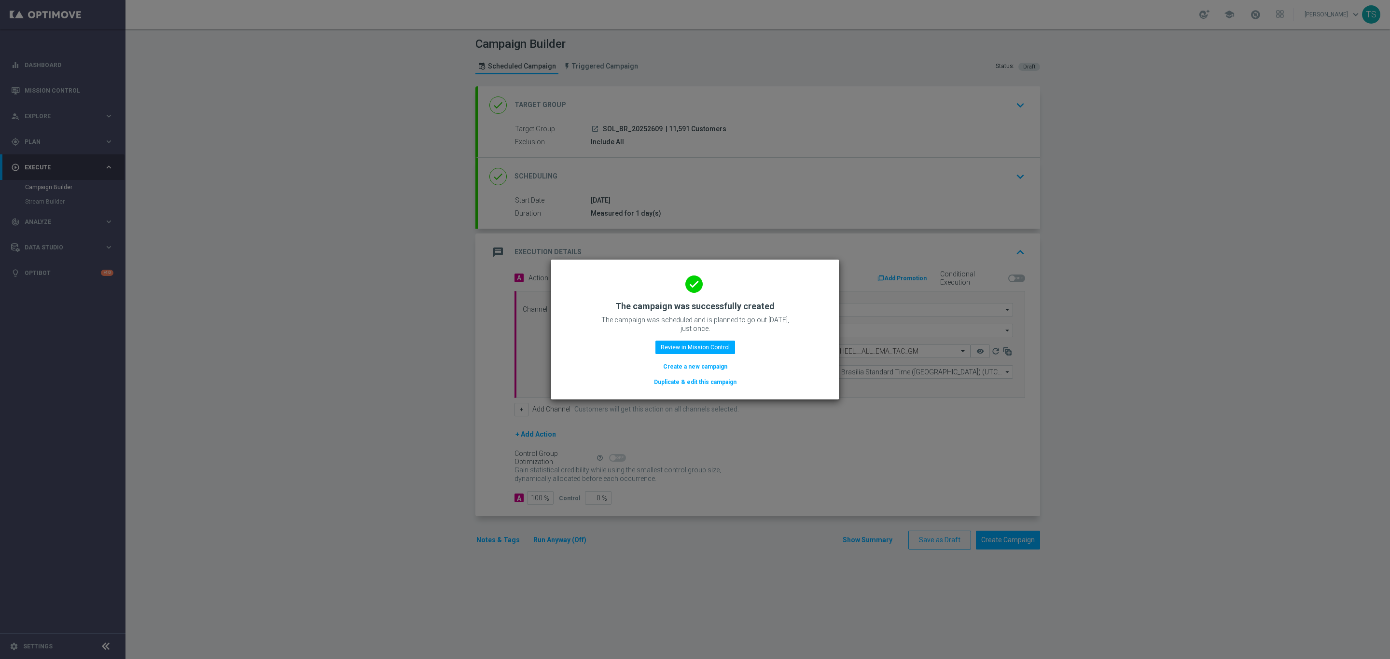
click at [774, 453] on modal-container "done The campaign was successfully created The campaign was scheduled and is pl…" at bounding box center [695, 329] width 1390 height 659
